Goal: Find specific page/section: Find specific page/section

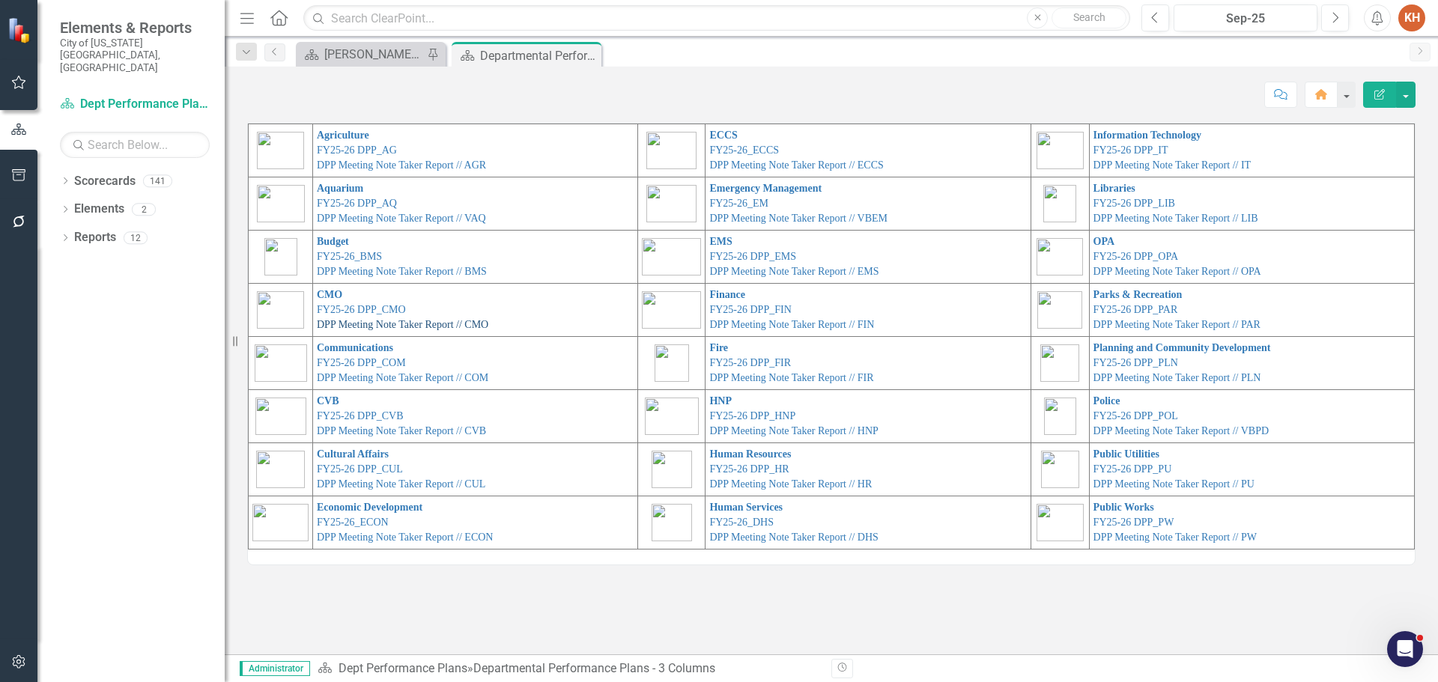
click at [408, 325] on link "DPP Meeting Note Taker Report // CMO" at bounding box center [402, 324] width 171 height 11
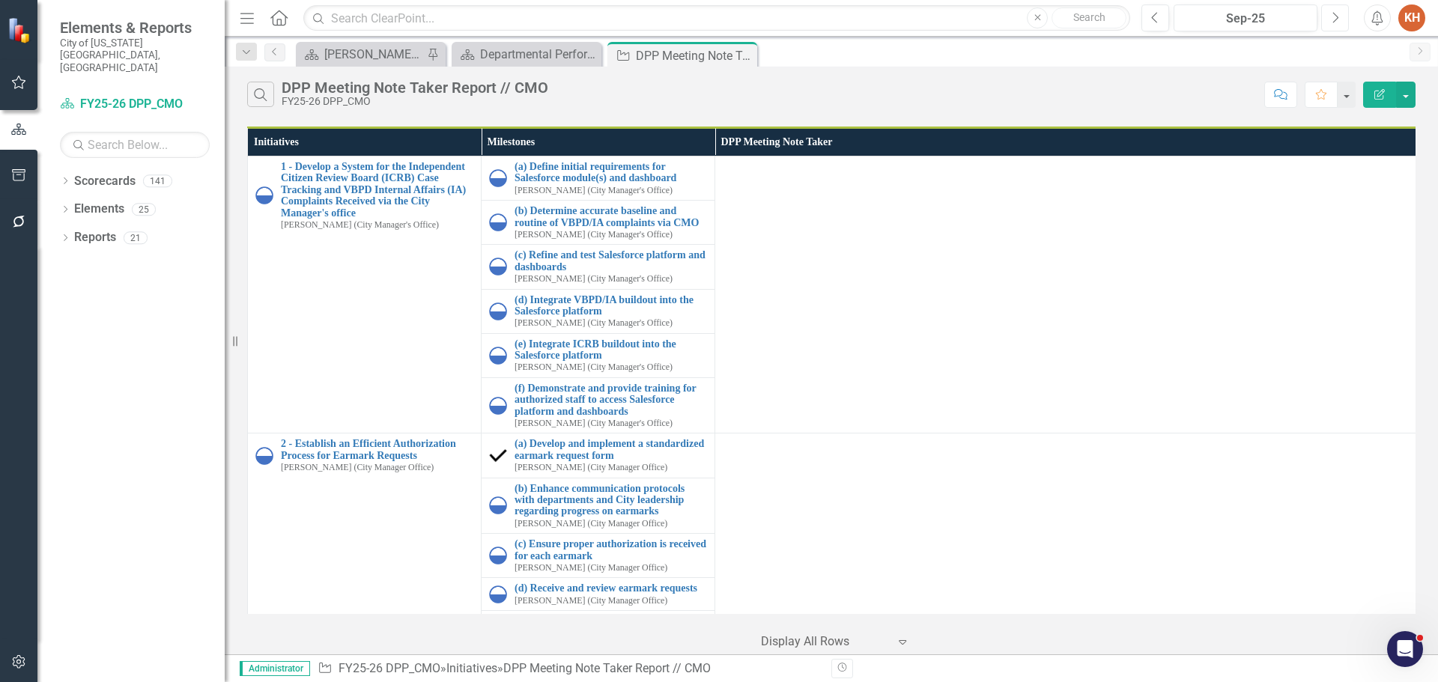
click at [1331, 17] on icon "Next" at bounding box center [1334, 17] width 8 height 13
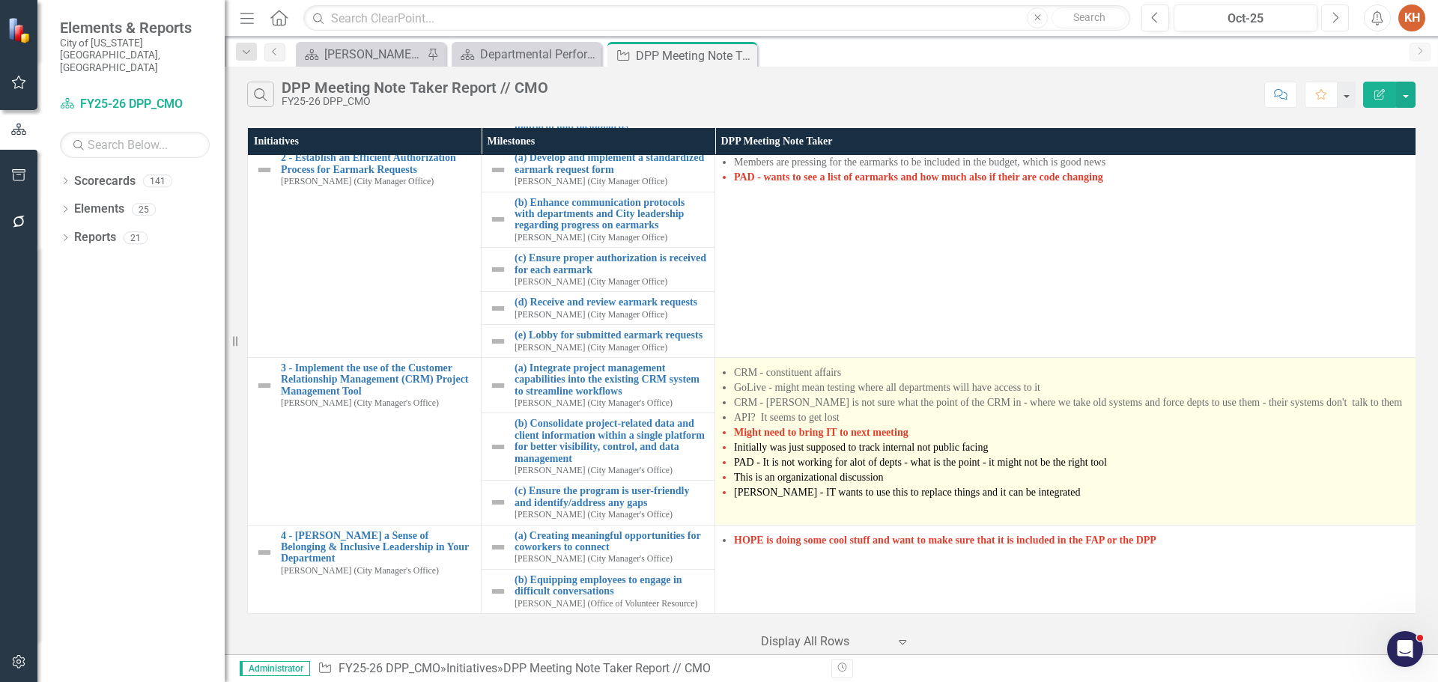
scroll to position [147, 0]
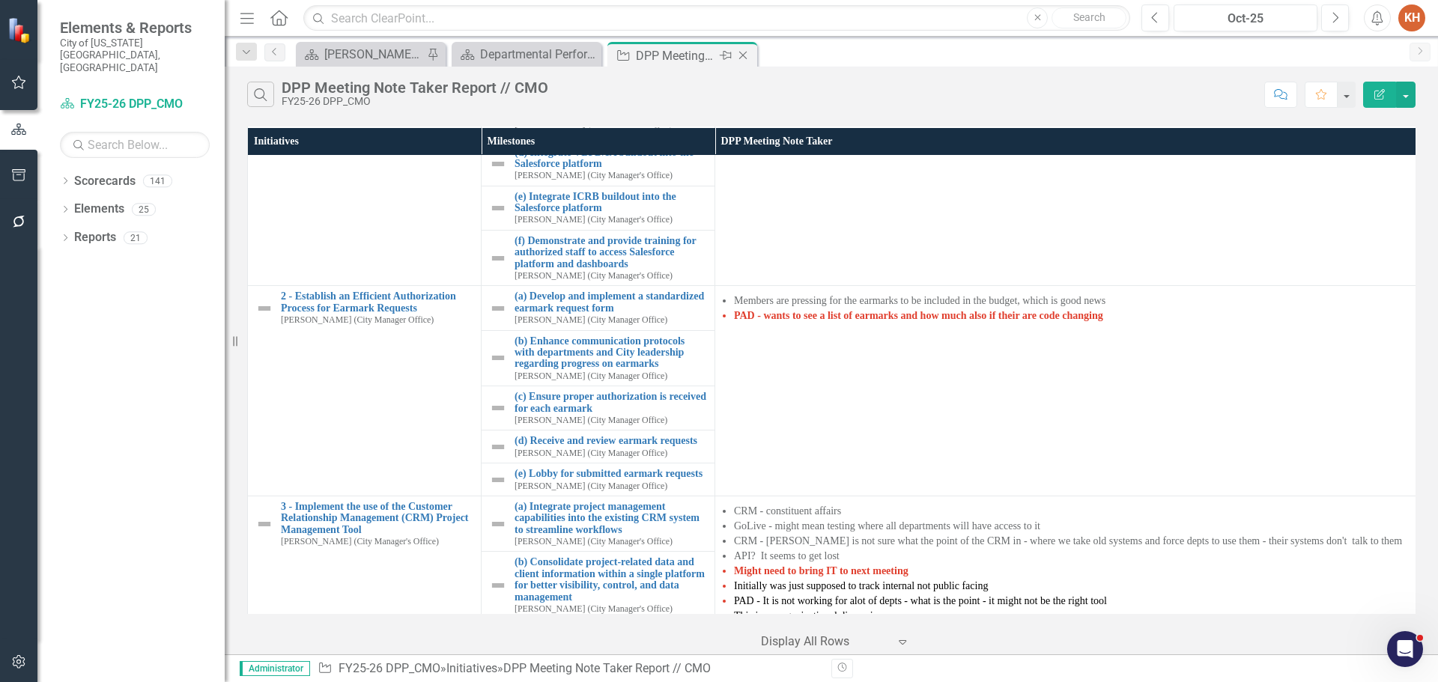
click at [740, 58] on icon at bounding box center [743, 56] width 8 height 8
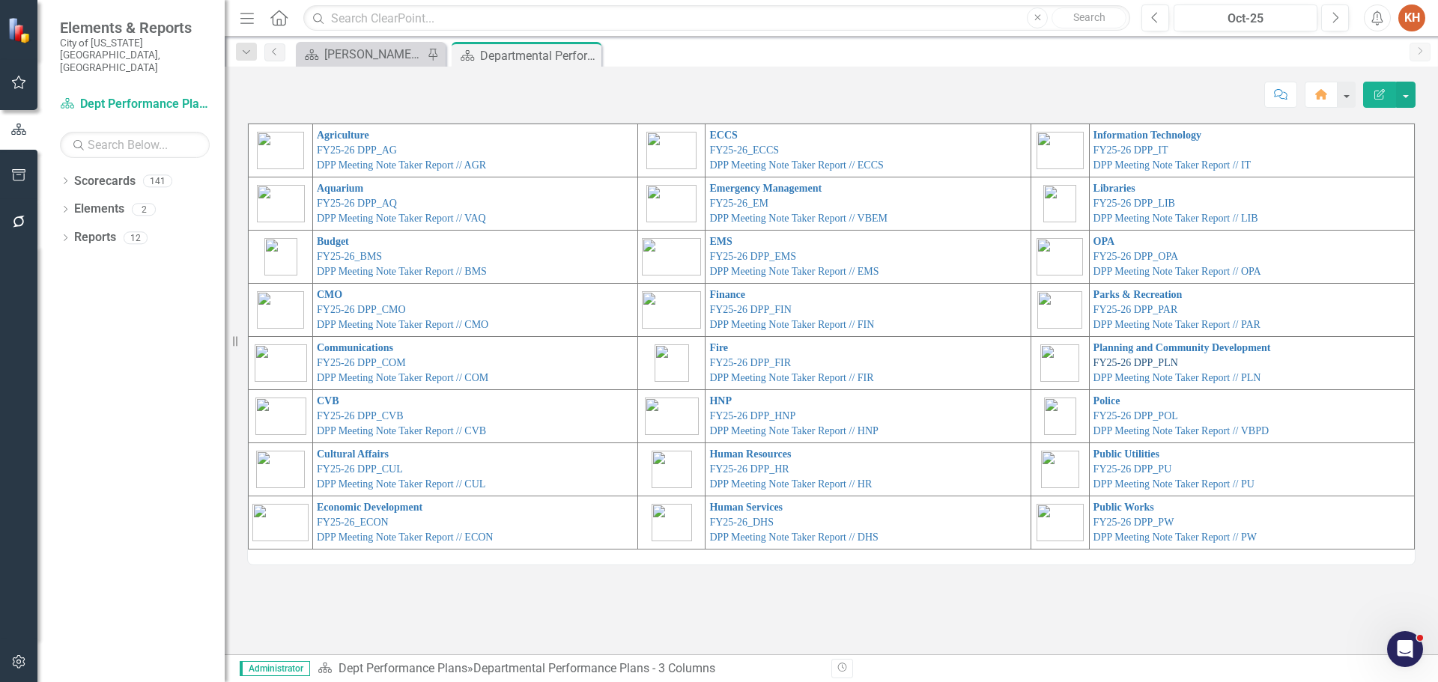
click at [1140, 364] on link "FY25-26 DPP_PLN" at bounding box center [1135, 362] width 85 height 11
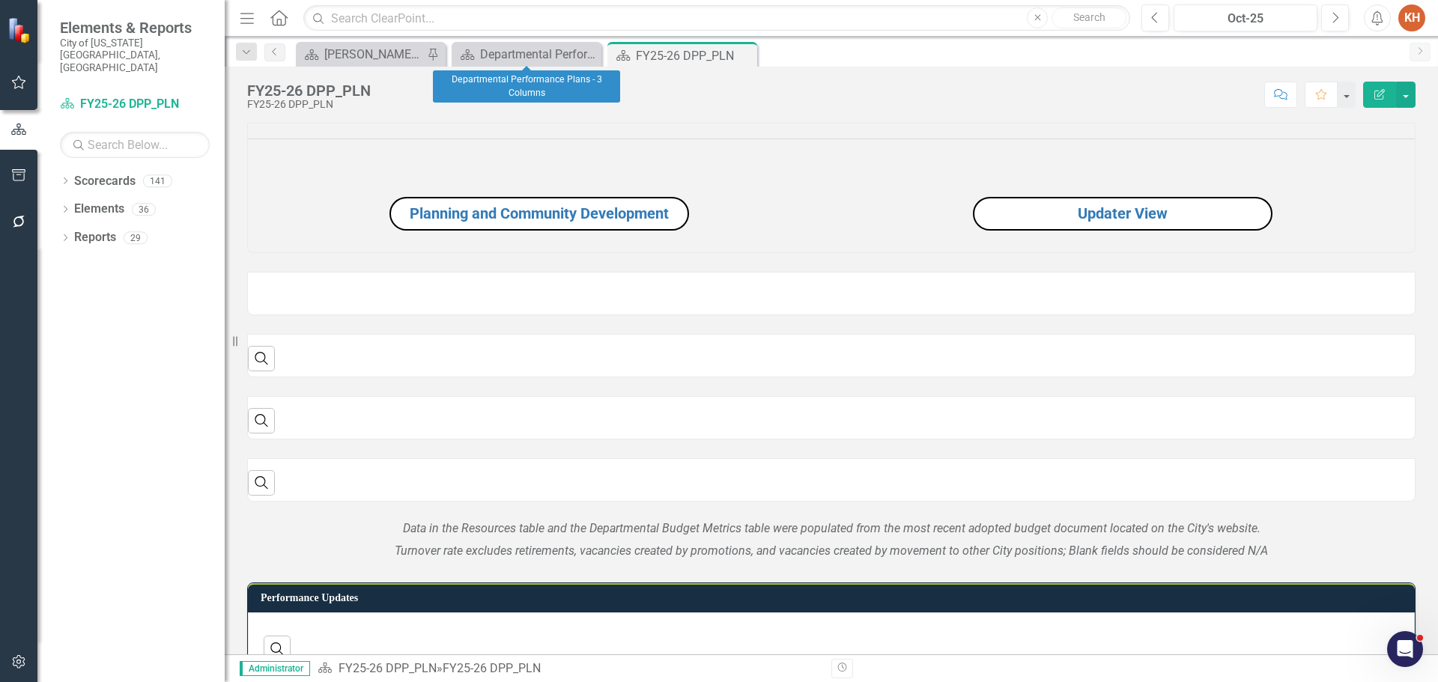
click at [541, 41] on div "Dropdown Search Scorecard [PERSON_NAME]'s Home Pin Scorecard Departmental Perfo…" at bounding box center [831, 52] width 1213 height 30
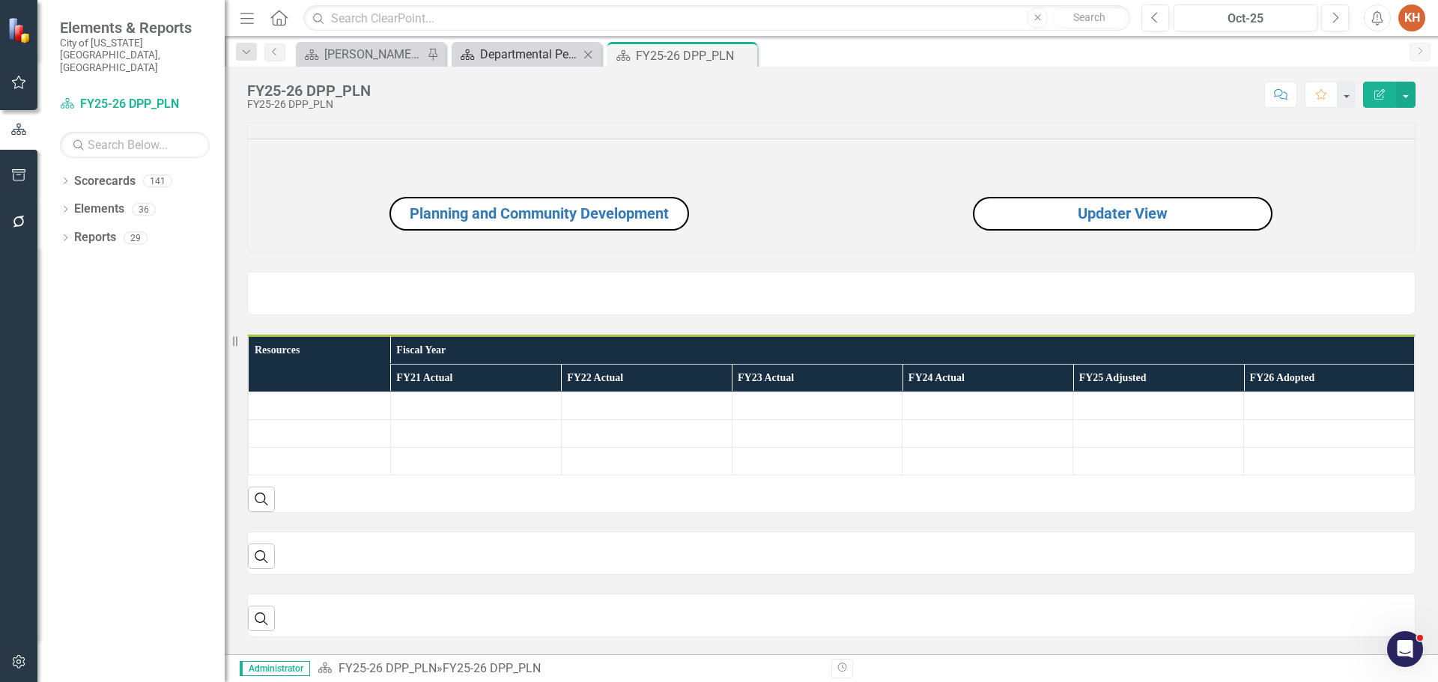
click at [544, 53] on div "Departmental Performance Plans - 3 Columns" at bounding box center [529, 54] width 99 height 19
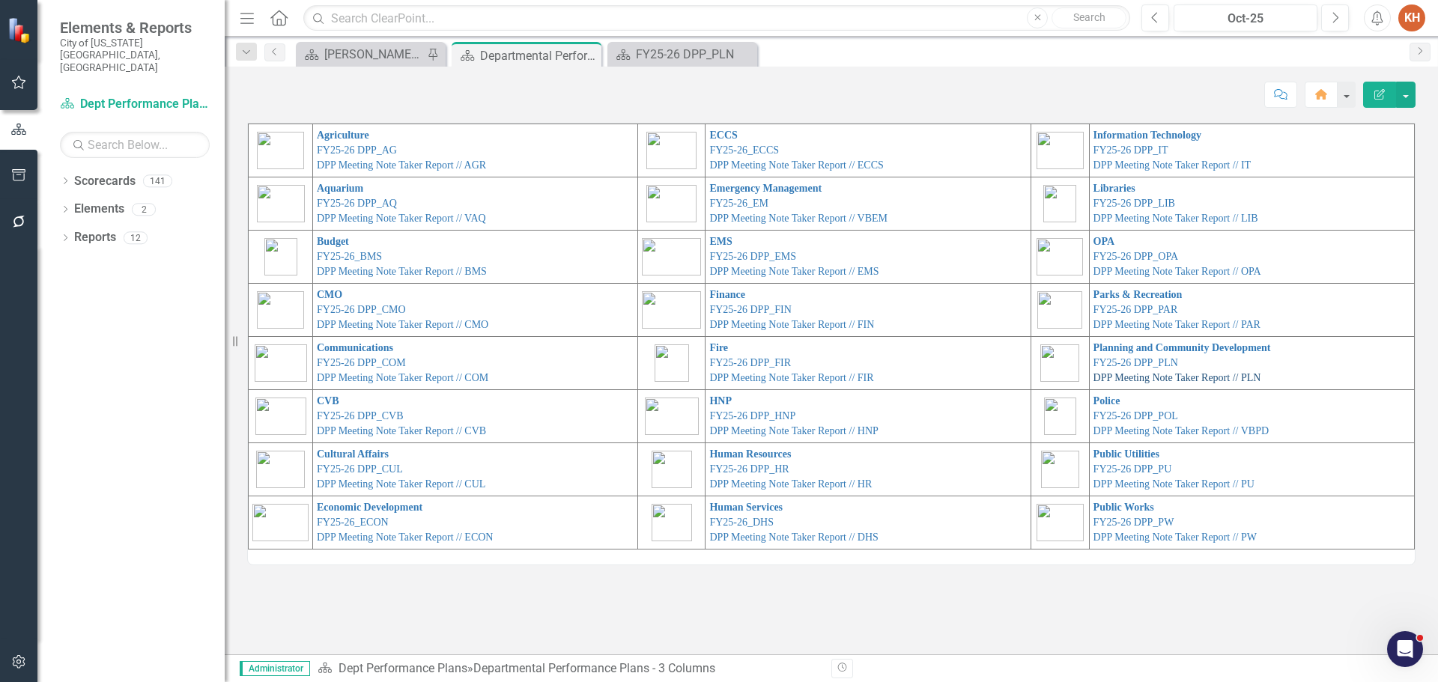
click at [1189, 377] on link "DPP Meeting Note Taker Report // PLN" at bounding box center [1177, 377] width 168 height 11
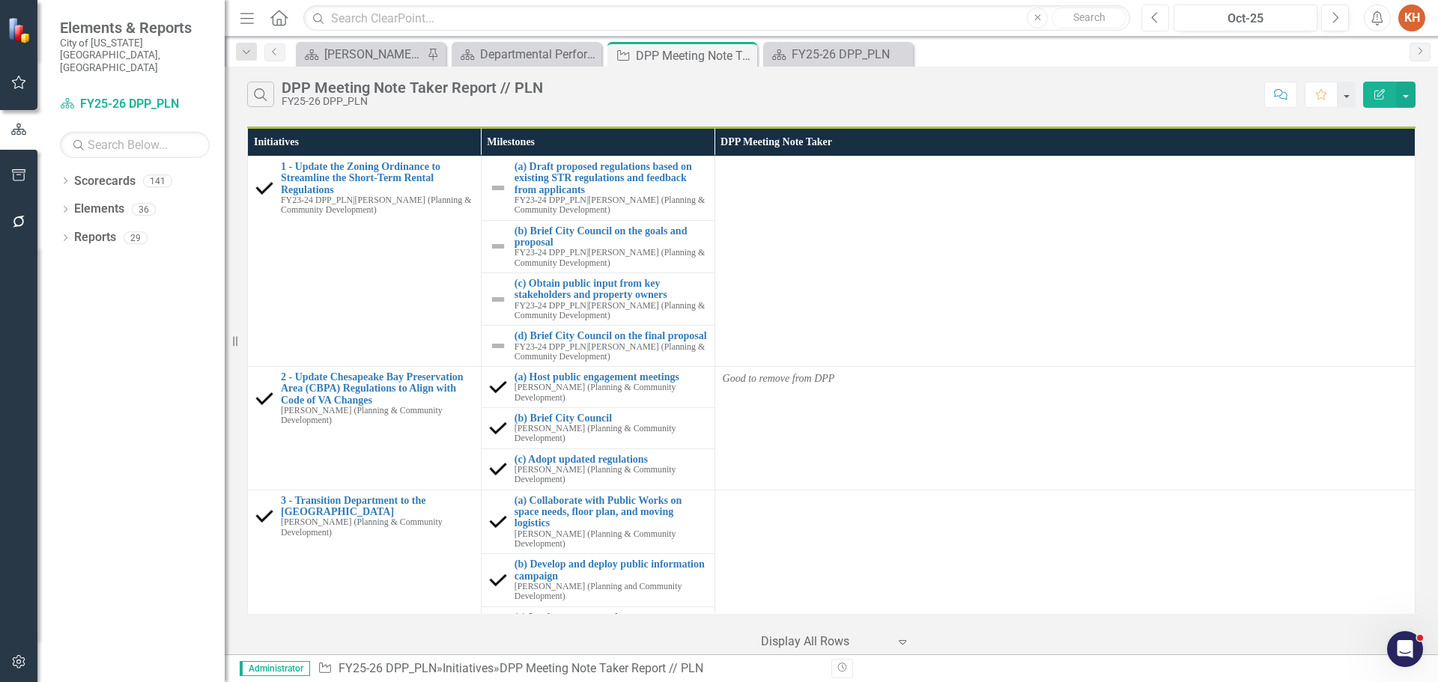
click at [1154, 20] on icon "Previous" at bounding box center [1155, 17] width 8 height 13
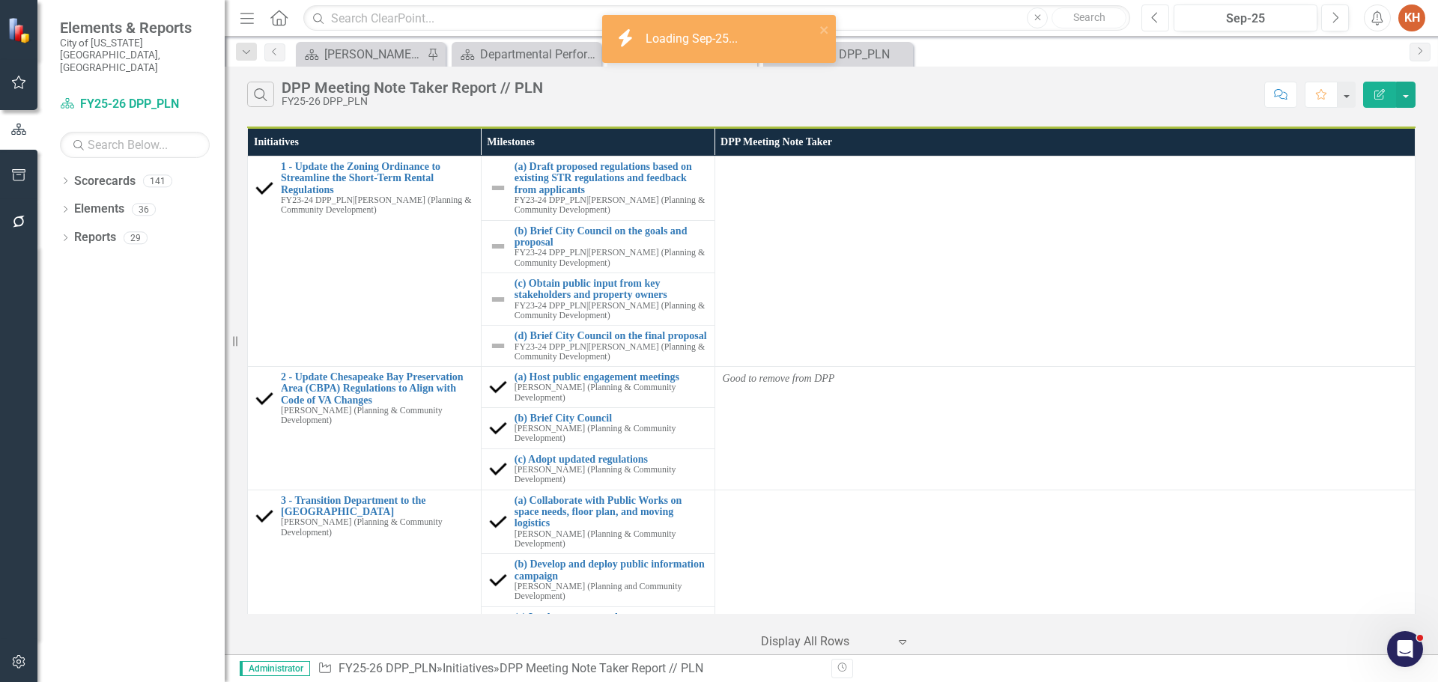
click at [1154, 20] on icon "Previous" at bounding box center [1155, 17] width 8 height 13
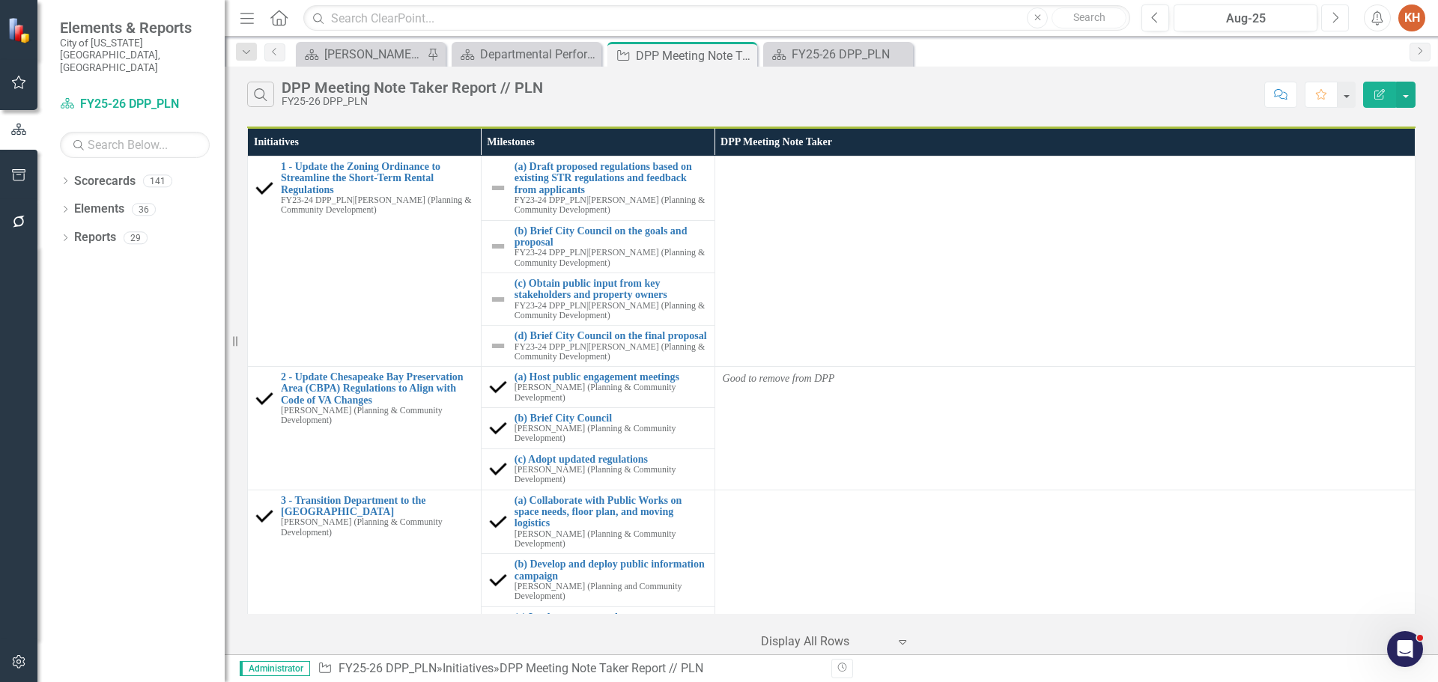
click at [1327, 17] on button "Next" at bounding box center [1335, 17] width 28 height 27
click at [1339, 15] on button "Next" at bounding box center [1335, 17] width 28 height 27
click at [1153, 25] on button "Previous" at bounding box center [1155, 17] width 28 height 27
click at [107, 229] on link "Reports" at bounding box center [95, 237] width 42 height 17
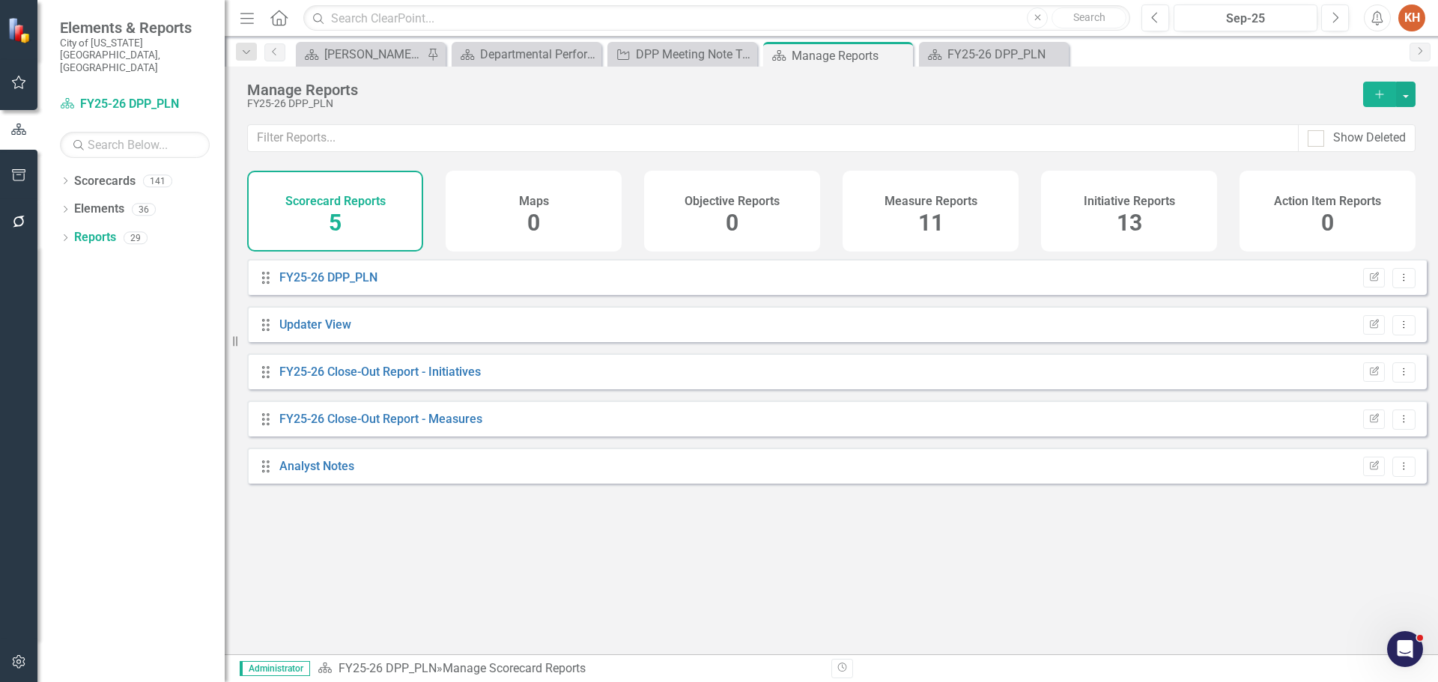
click at [1108, 198] on h4 "Initiative Reports" at bounding box center [1128, 201] width 91 height 13
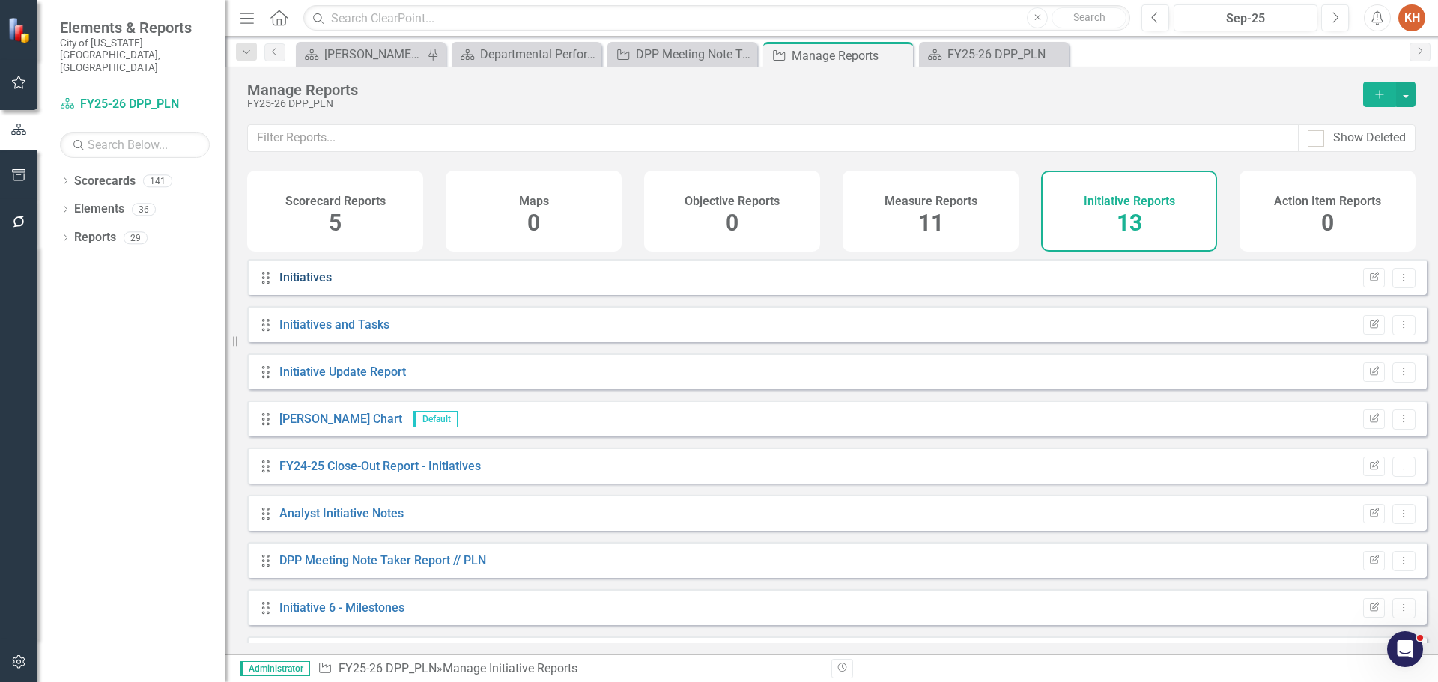
click at [302, 285] on link "Initiatives" at bounding box center [305, 277] width 52 height 14
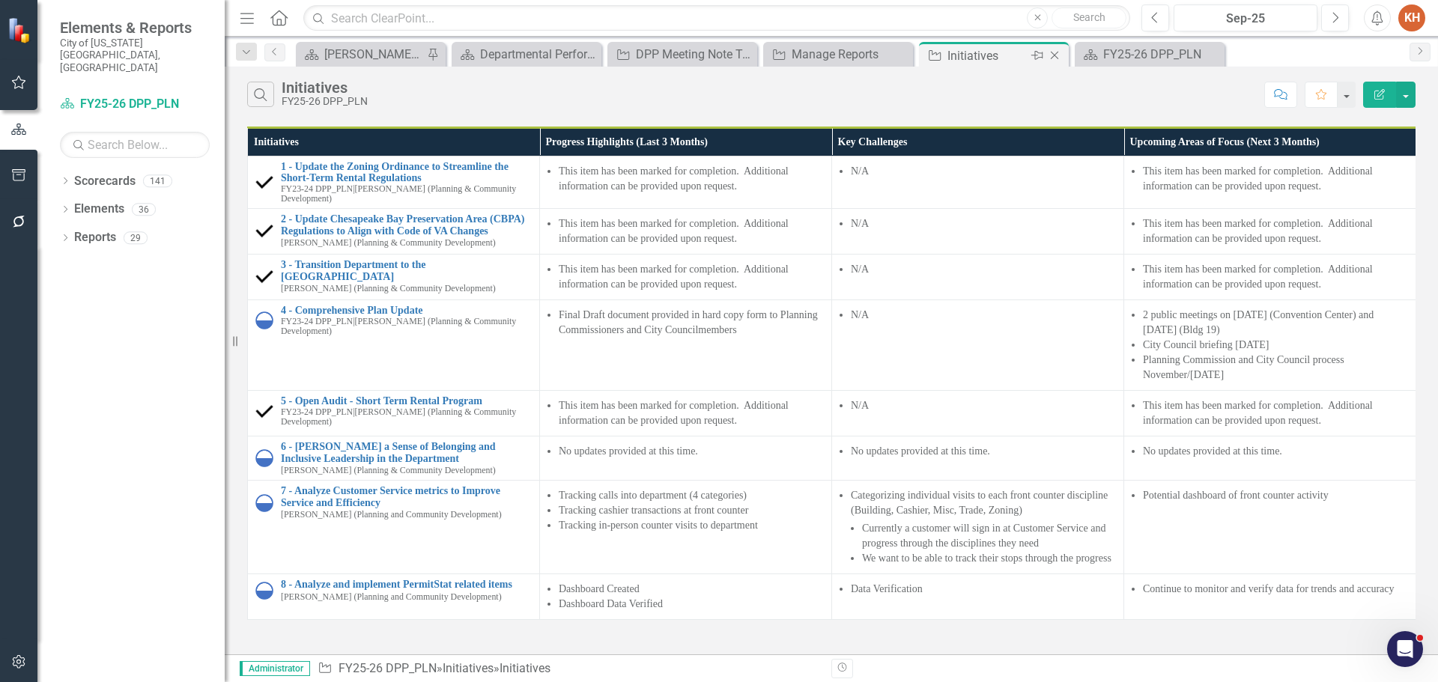
click at [1056, 57] on icon at bounding box center [1054, 56] width 8 height 8
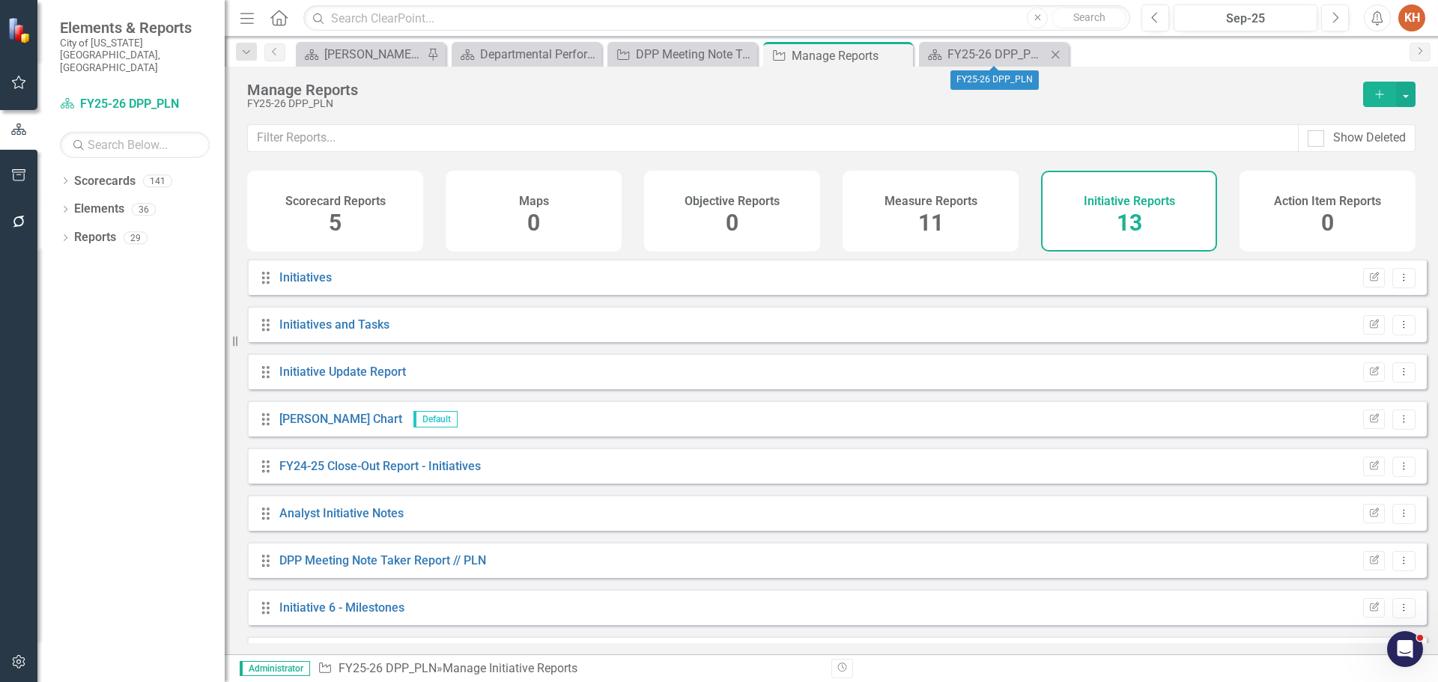
click at [1056, 57] on icon "Close" at bounding box center [1054, 55] width 15 height 12
click at [898, 54] on icon "Close" at bounding box center [898, 55] width 15 height 12
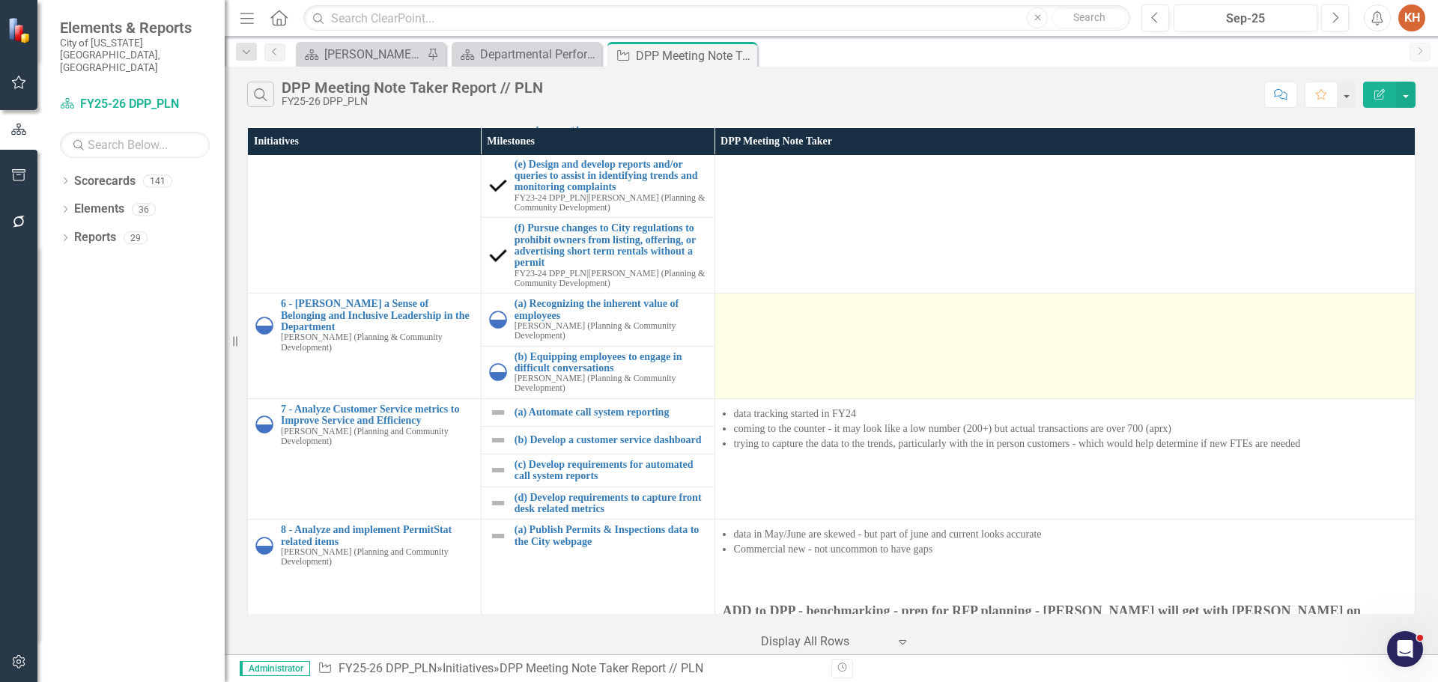
scroll to position [1087, 0]
